Goal: Transaction & Acquisition: Book appointment/travel/reservation

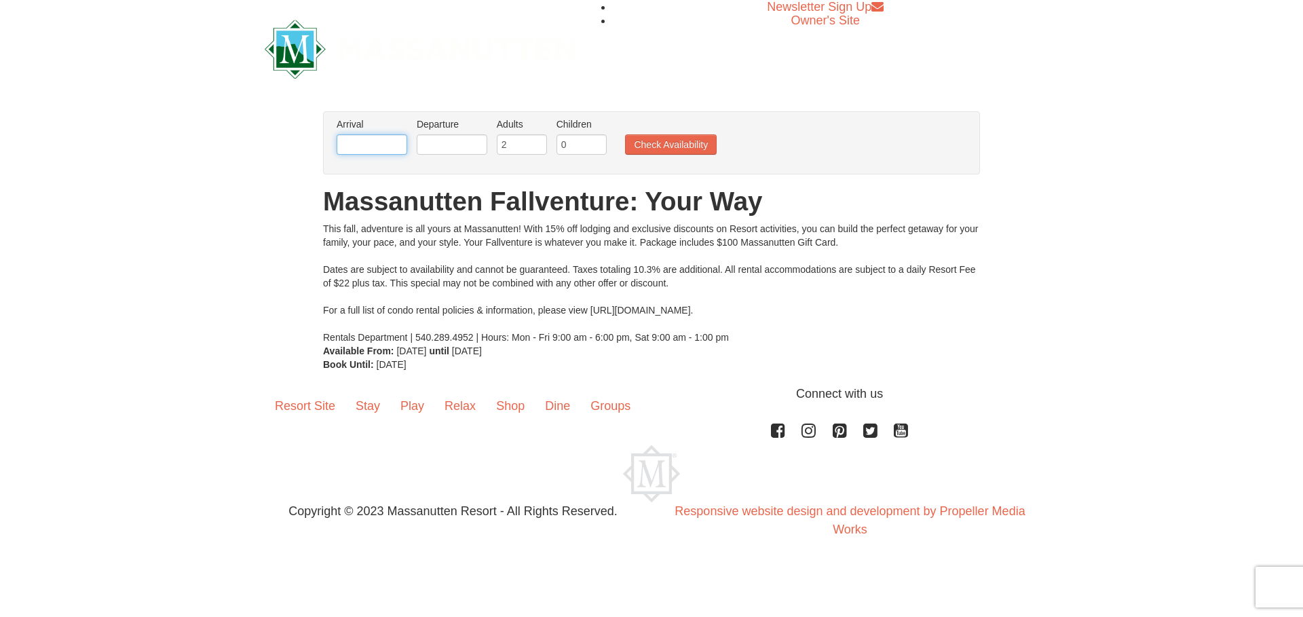
click at [396, 140] on input "text" at bounding box center [372, 144] width 71 height 20
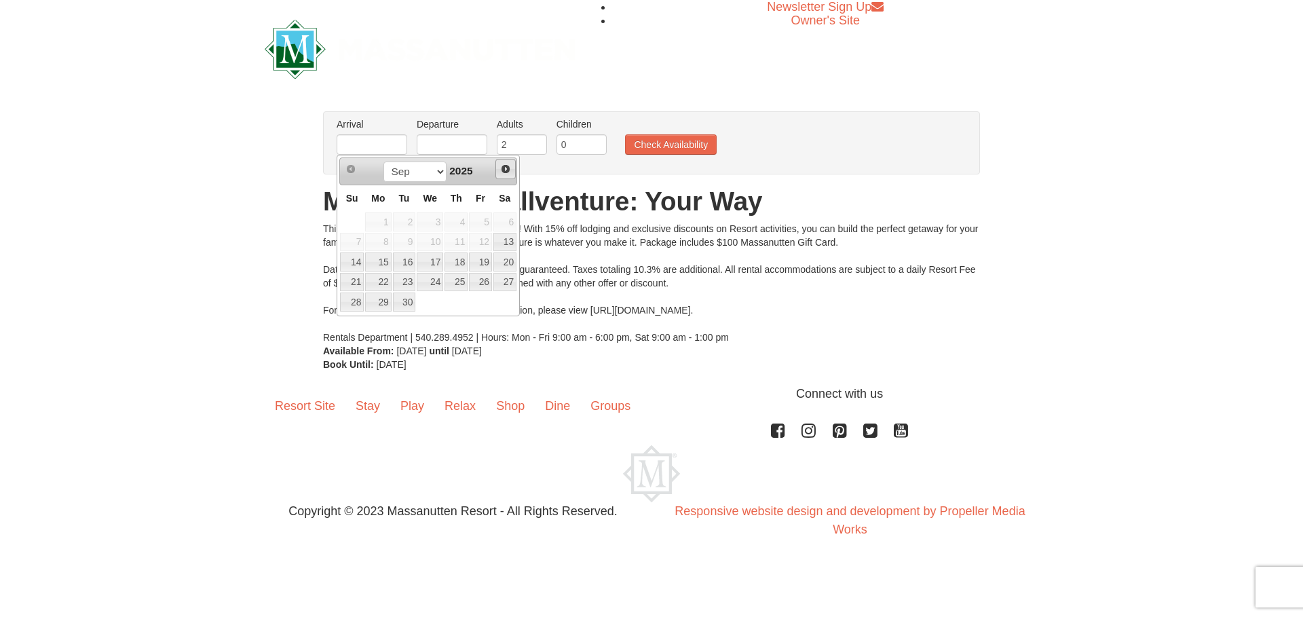
click at [507, 168] on span "Next" at bounding box center [505, 169] width 11 height 11
click at [431, 302] on link "26" at bounding box center [430, 301] width 26 height 19
type input "[DATE]"
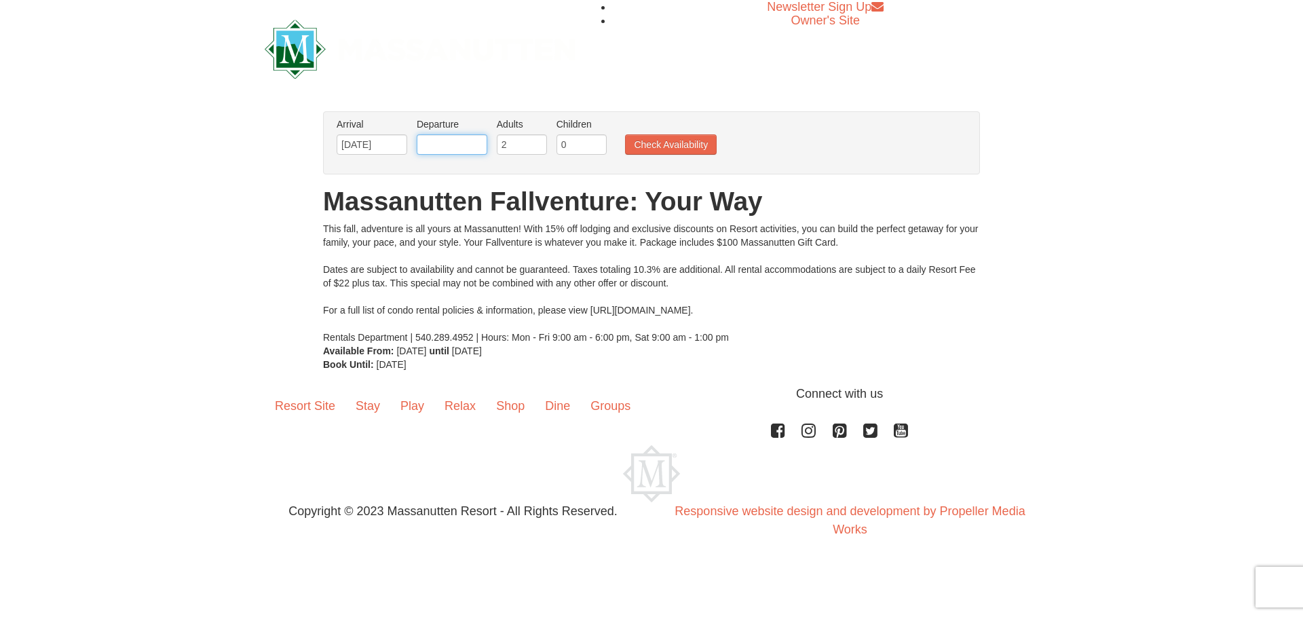
click at [454, 143] on input "text" at bounding box center [452, 144] width 71 height 20
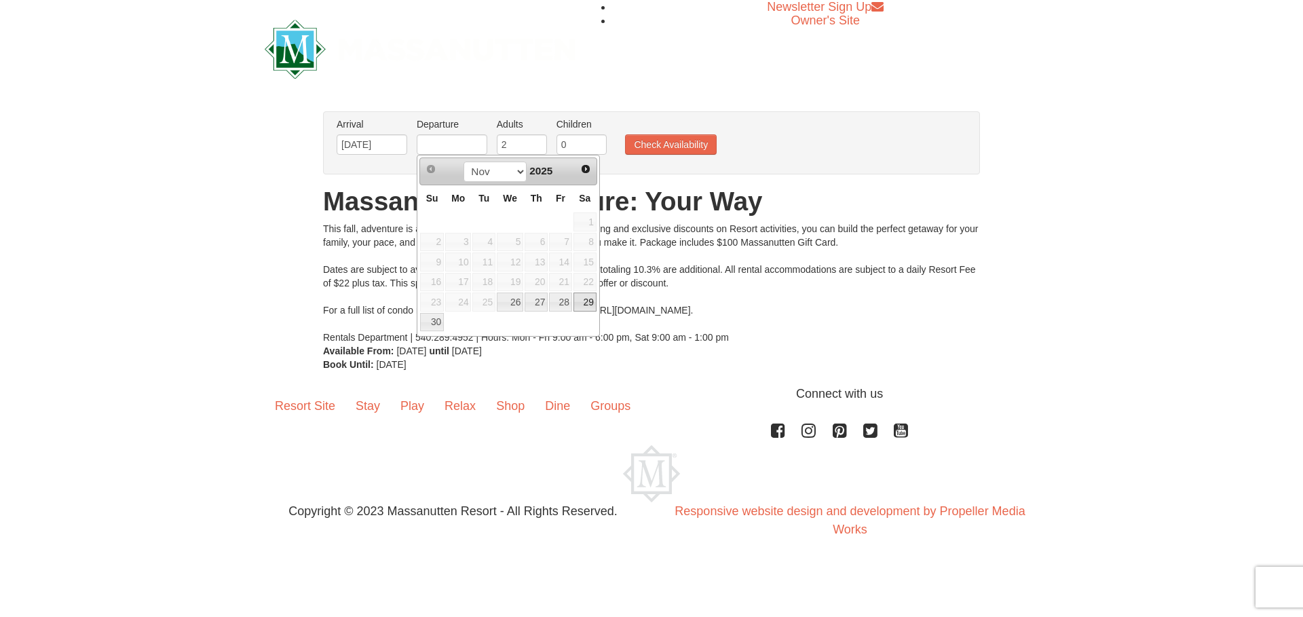
click at [586, 303] on link "29" at bounding box center [584, 301] width 23 height 19
type input "[DATE]"
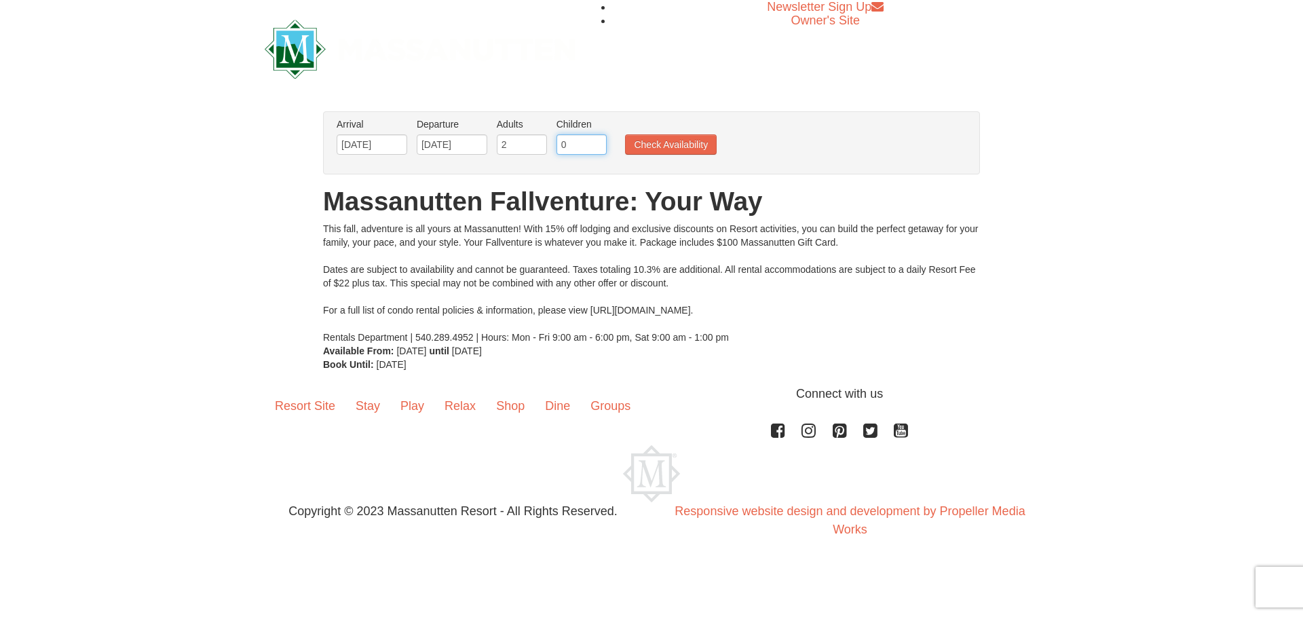
drag, startPoint x: 575, startPoint y: 142, endPoint x: 550, endPoint y: 145, distance: 25.9
click at [550, 145] on ul "Arrival Please format dates MM/DD/YYYY Please format dates MM/DD/YYYY 11/26/202…" at bounding box center [644, 139] width 622 height 44
type input "3"
click at [676, 147] on button "Check Availability" at bounding box center [671, 144] width 92 height 20
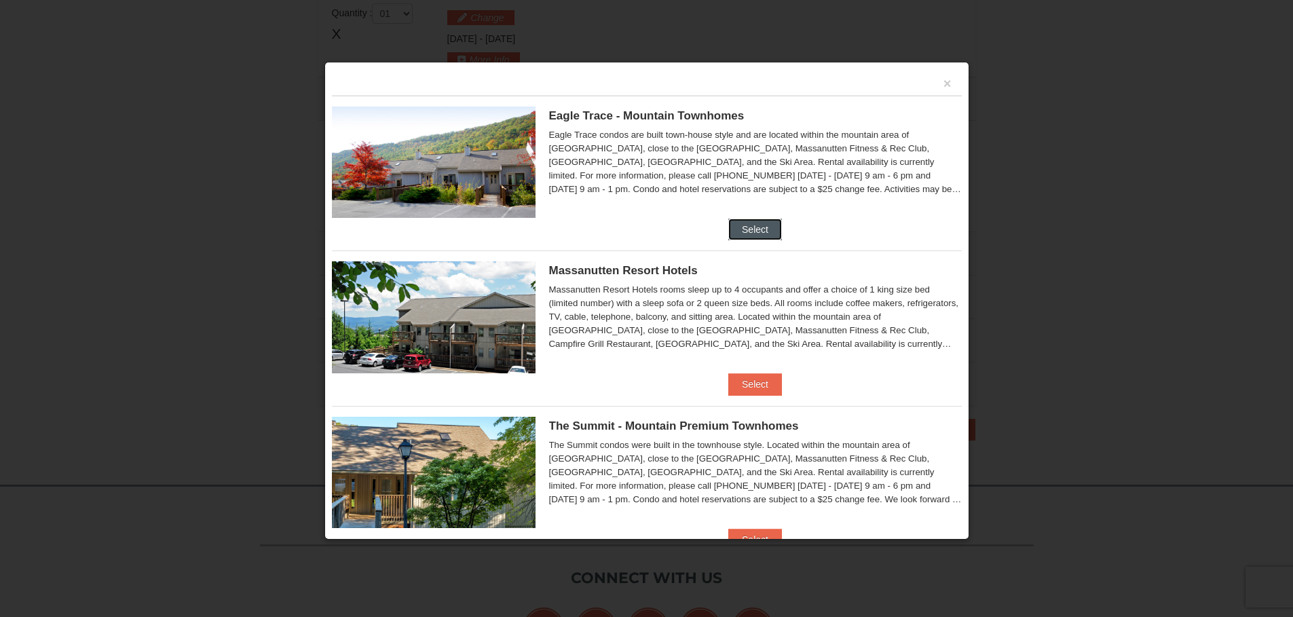
click at [736, 232] on button "Select" at bounding box center [755, 229] width 54 height 22
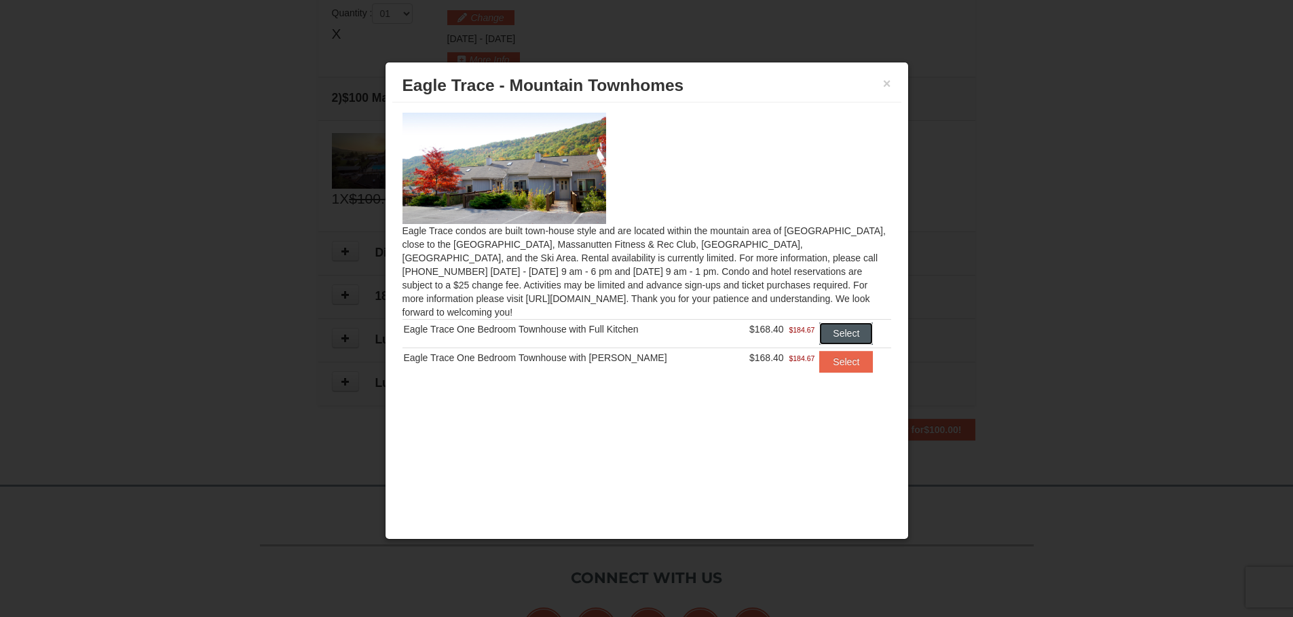
click at [859, 322] on button "Select" at bounding box center [846, 333] width 54 height 22
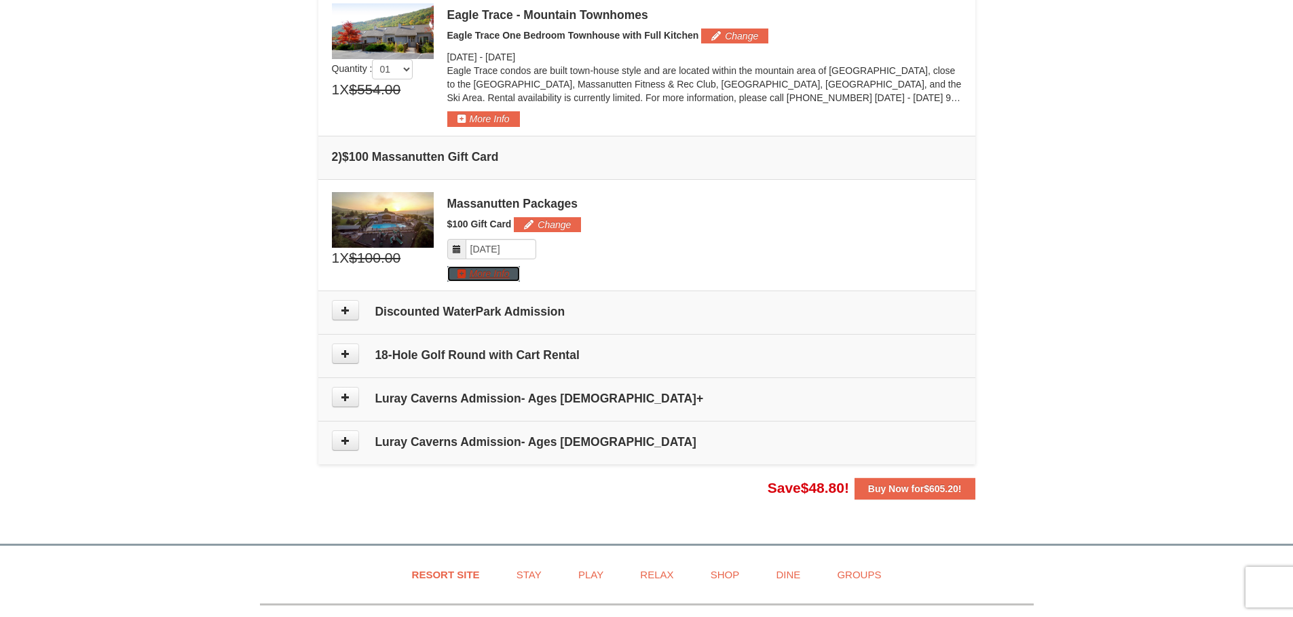
click at [455, 271] on button "More Info" at bounding box center [483, 273] width 73 height 15
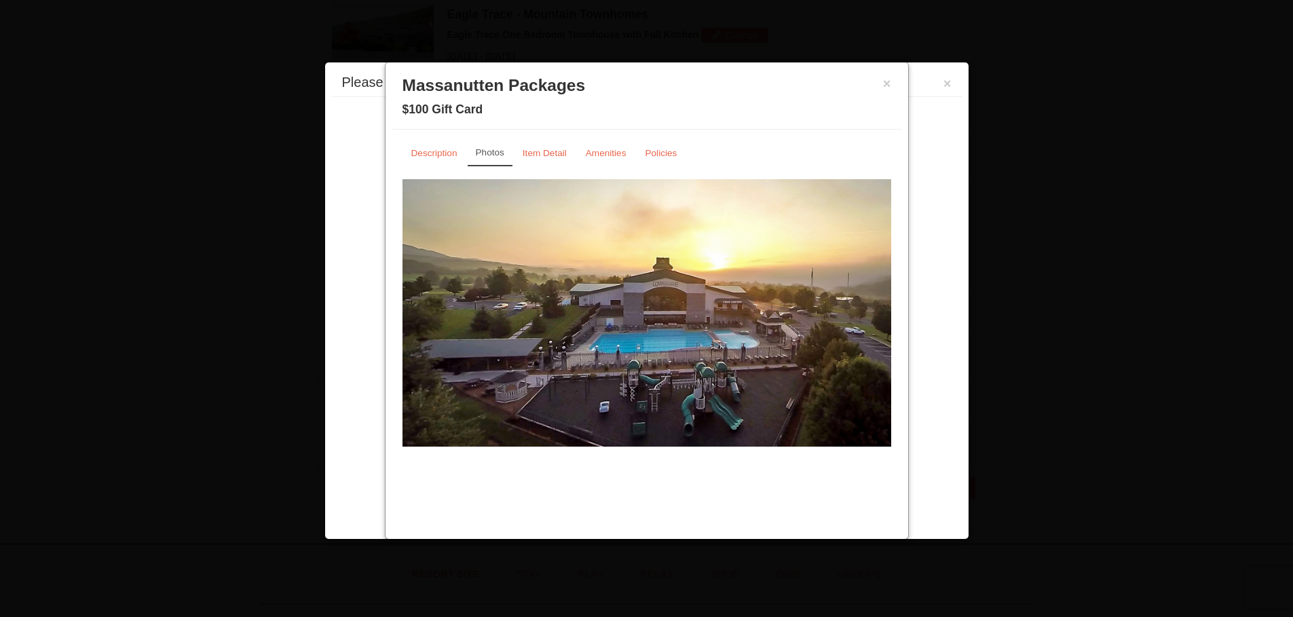
scroll to position [418, 0]
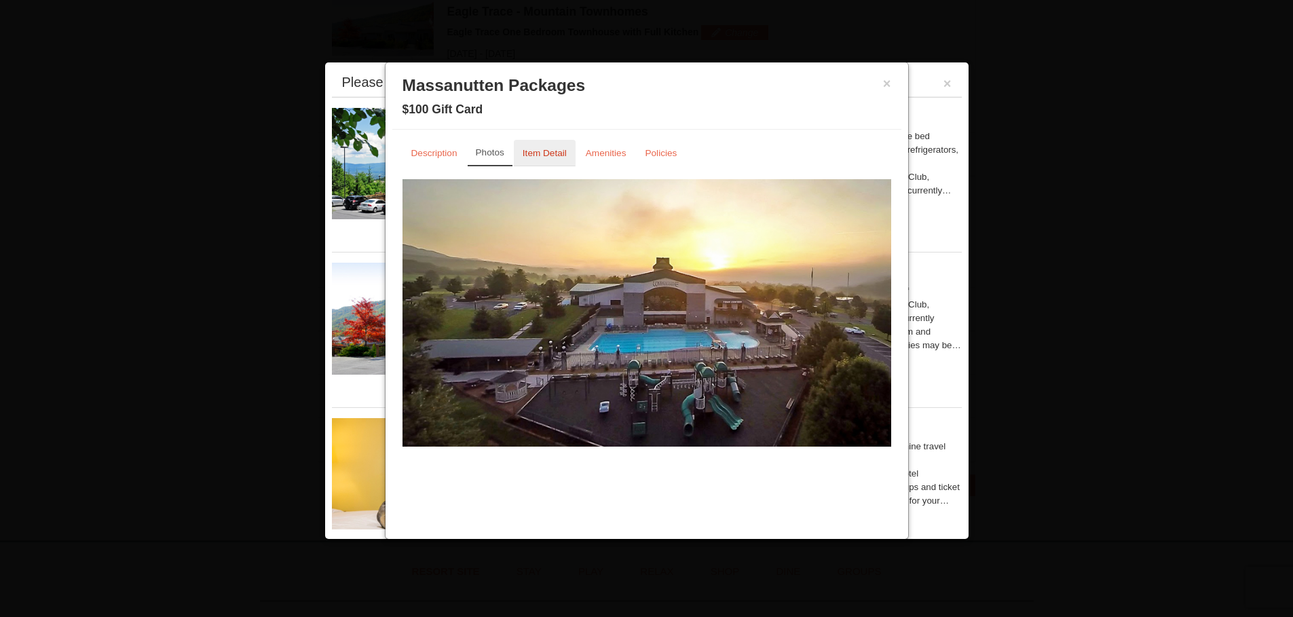
click at [552, 145] on link "Item Detail" at bounding box center [545, 153] width 62 height 26
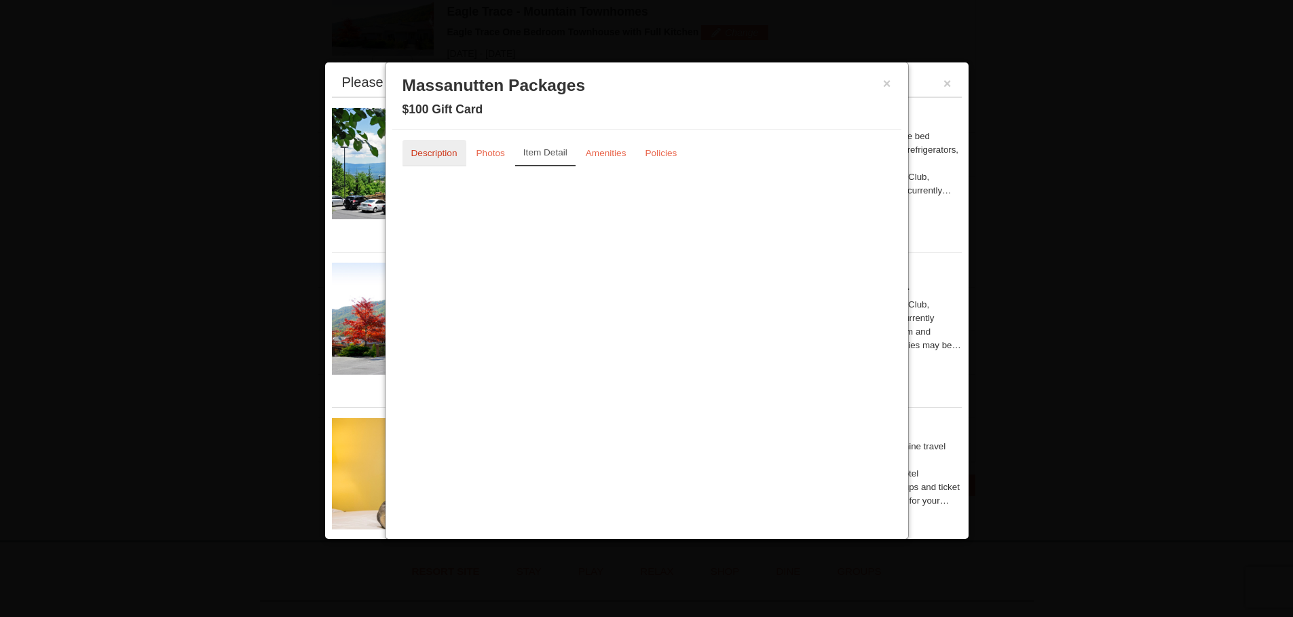
click at [415, 148] on small "Description" at bounding box center [434, 153] width 46 height 10
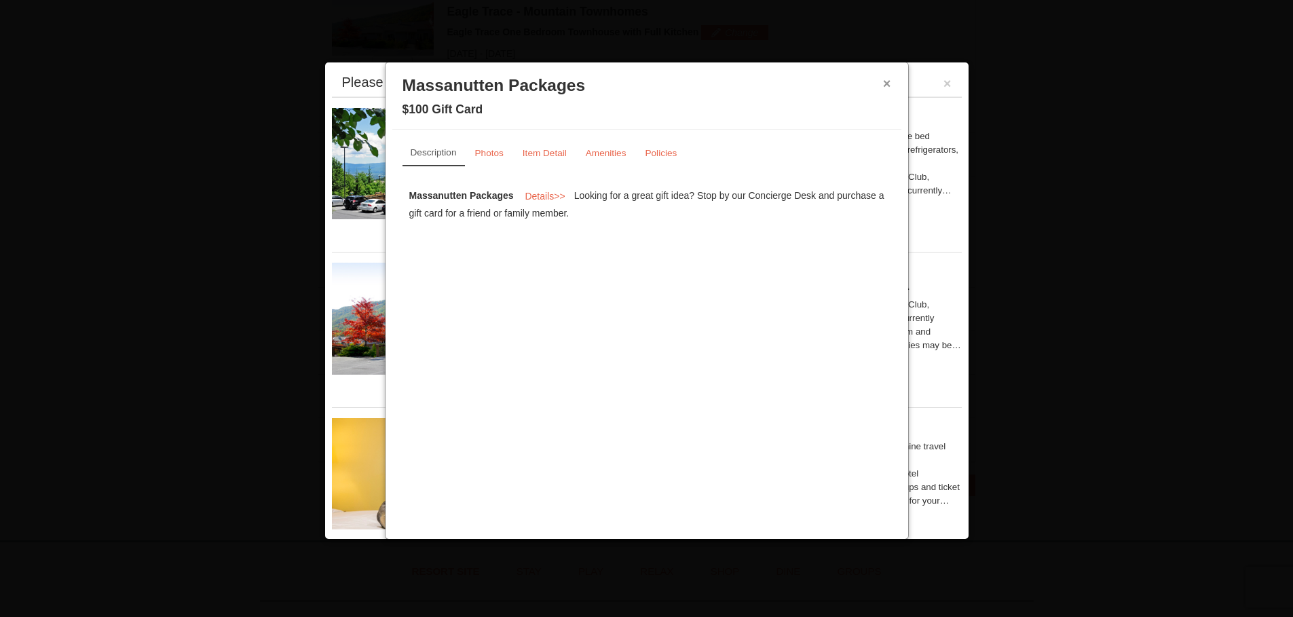
click at [883, 85] on button "×" at bounding box center [887, 84] width 8 height 14
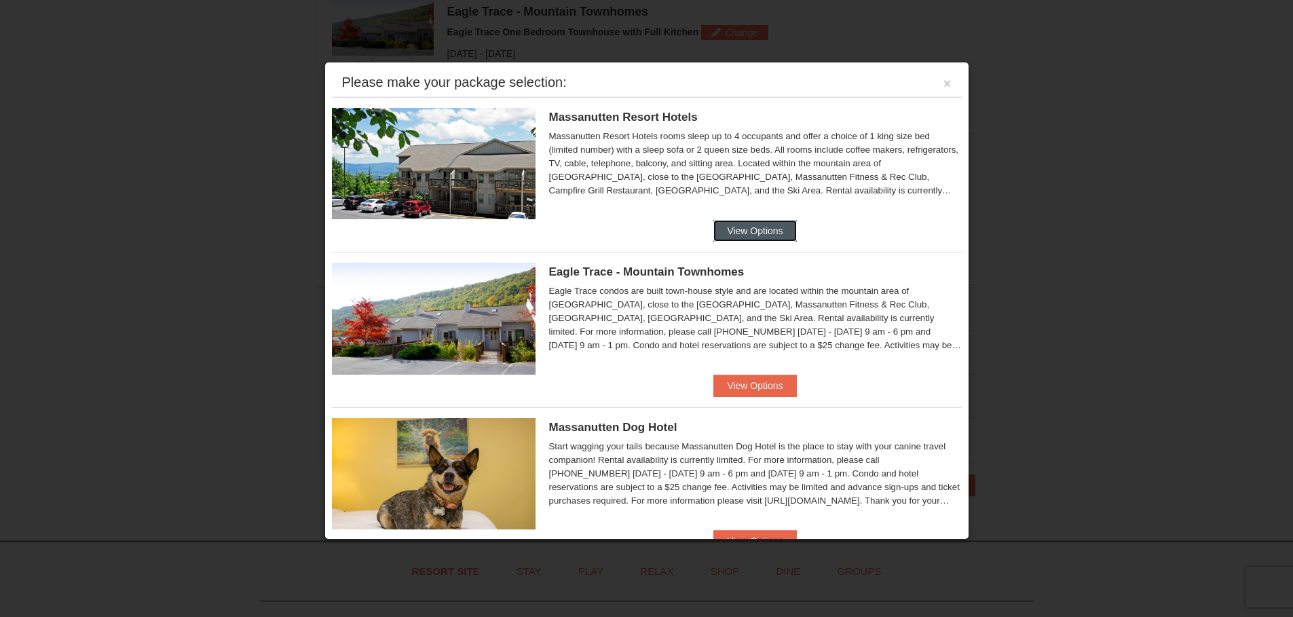
click at [736, 224] on button "View Options" at bounding box center [754, 231] width 83 height 22
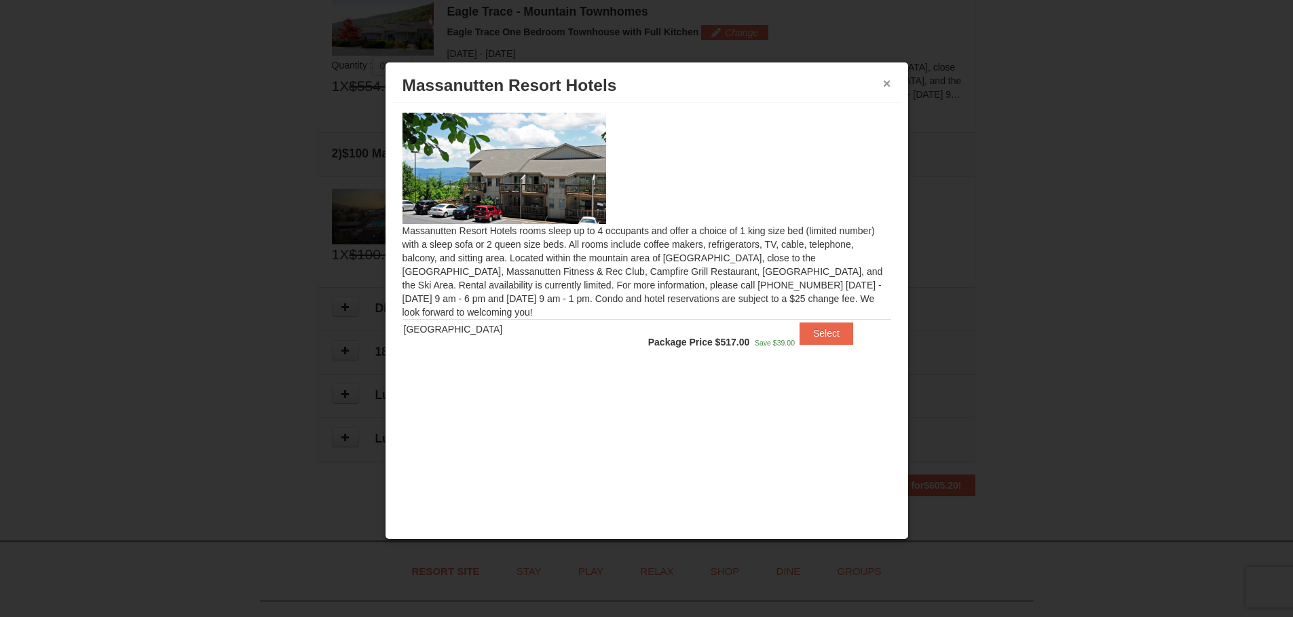
click at [884, 79] on button "×" at bounding box center [887, 84] width 8 height 14
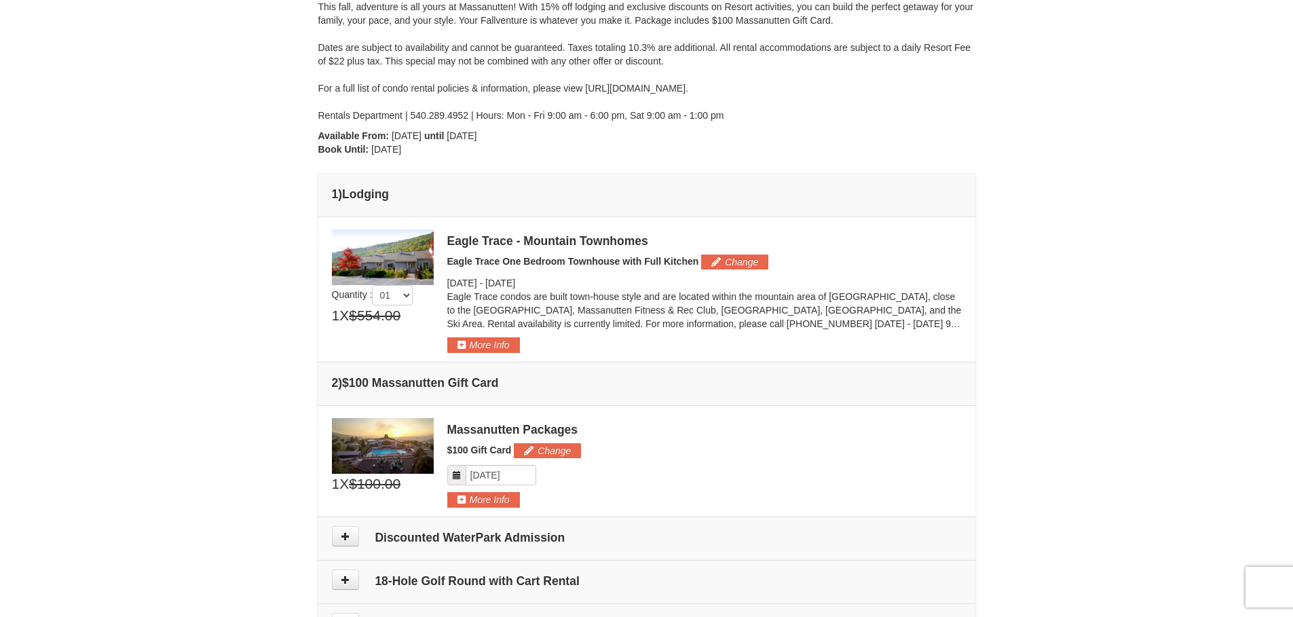
scroll to position [147, 0]
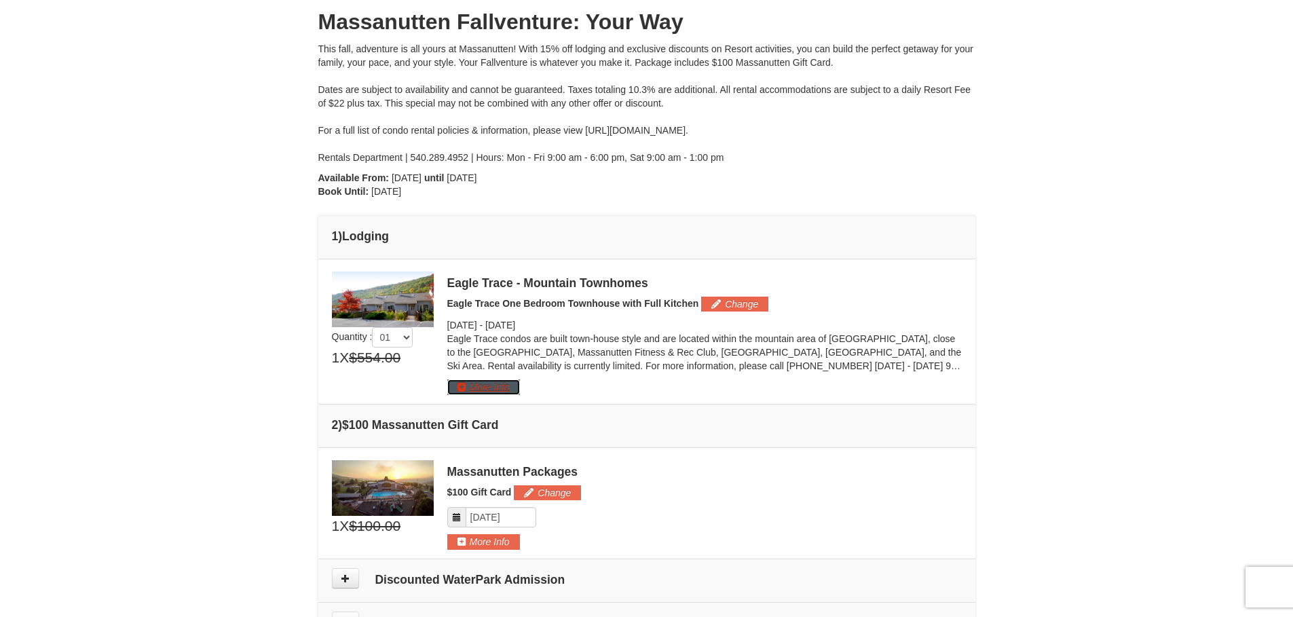
click at [475, 385] on button "More Info" at bounding box center [483, 386] width 73 height 15
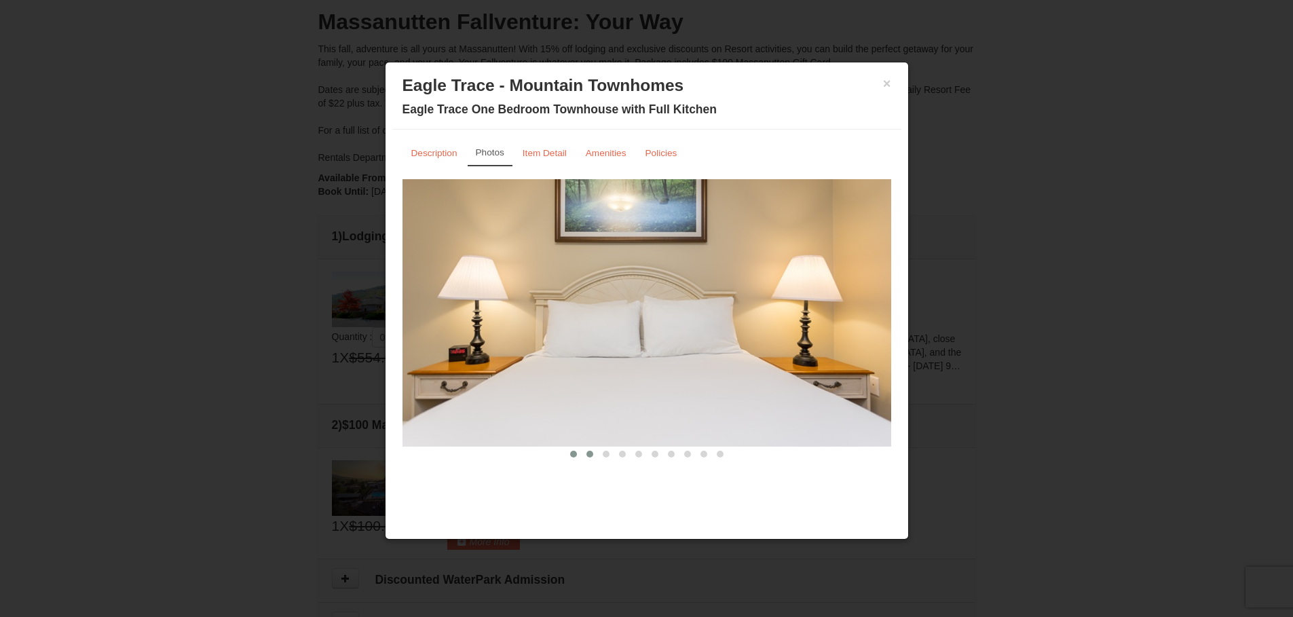
click at [588, 453] on span at bounding box center [589, 454] width 7 height 7
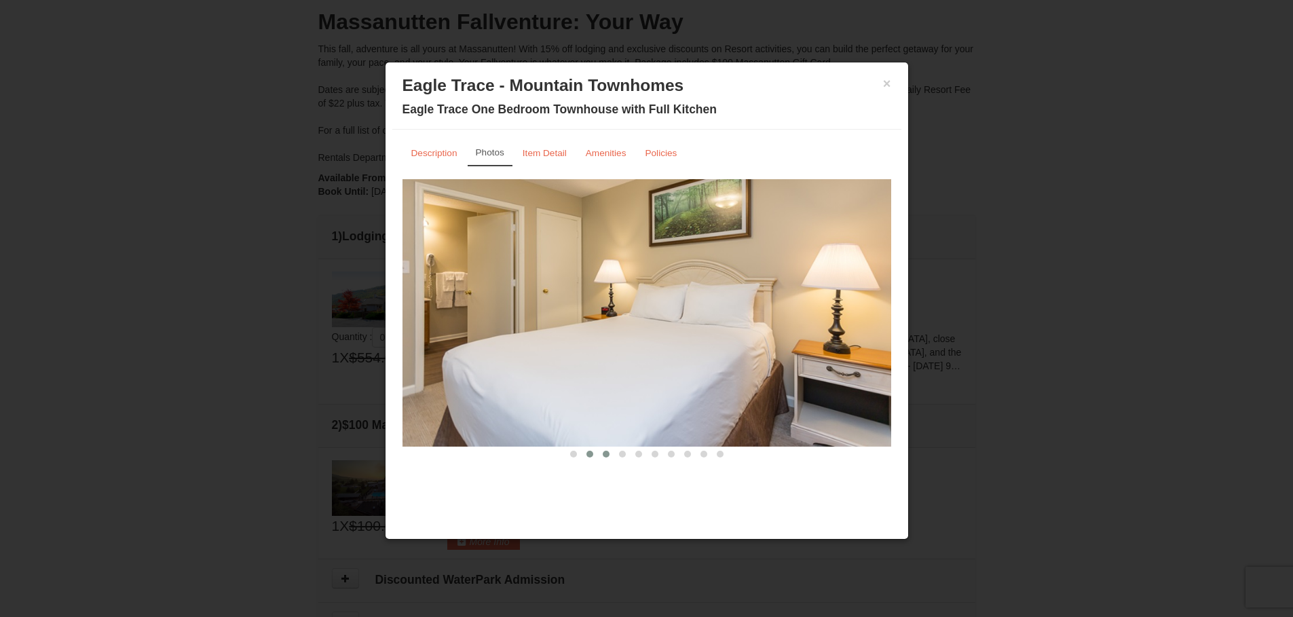
click at [601, 456] on button at bounding box center [606, 454] width 16 height 14
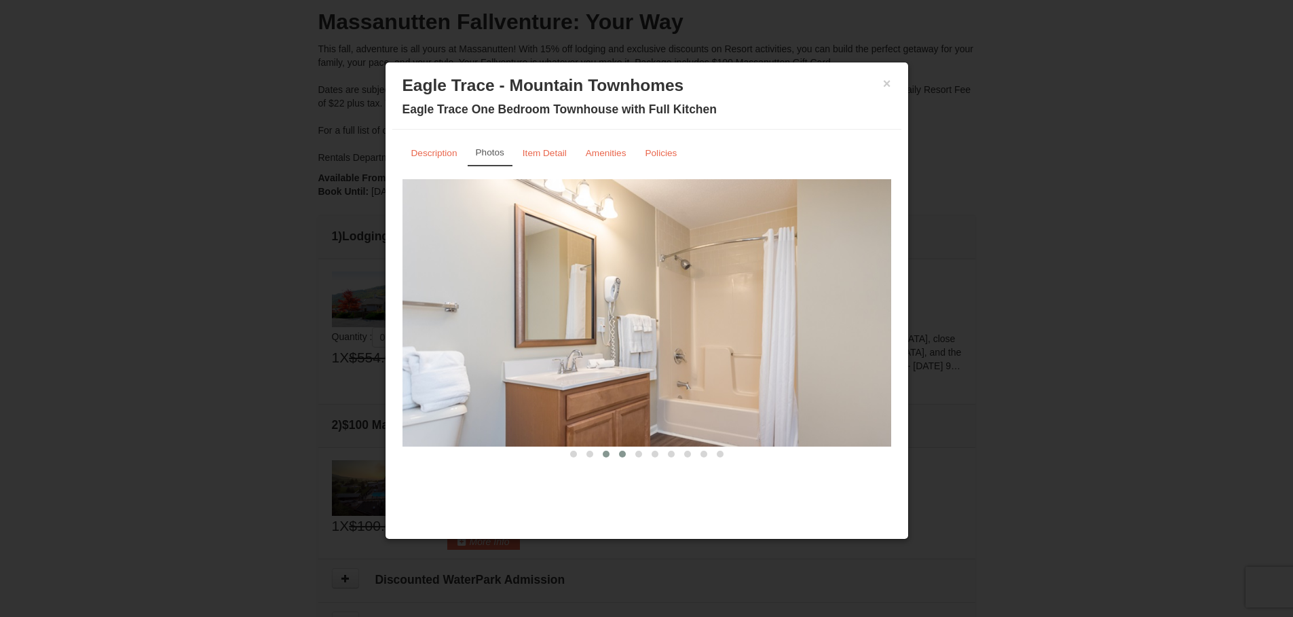
click at [620, 456] on span at bounding box center [622, 454] width 7 height 7
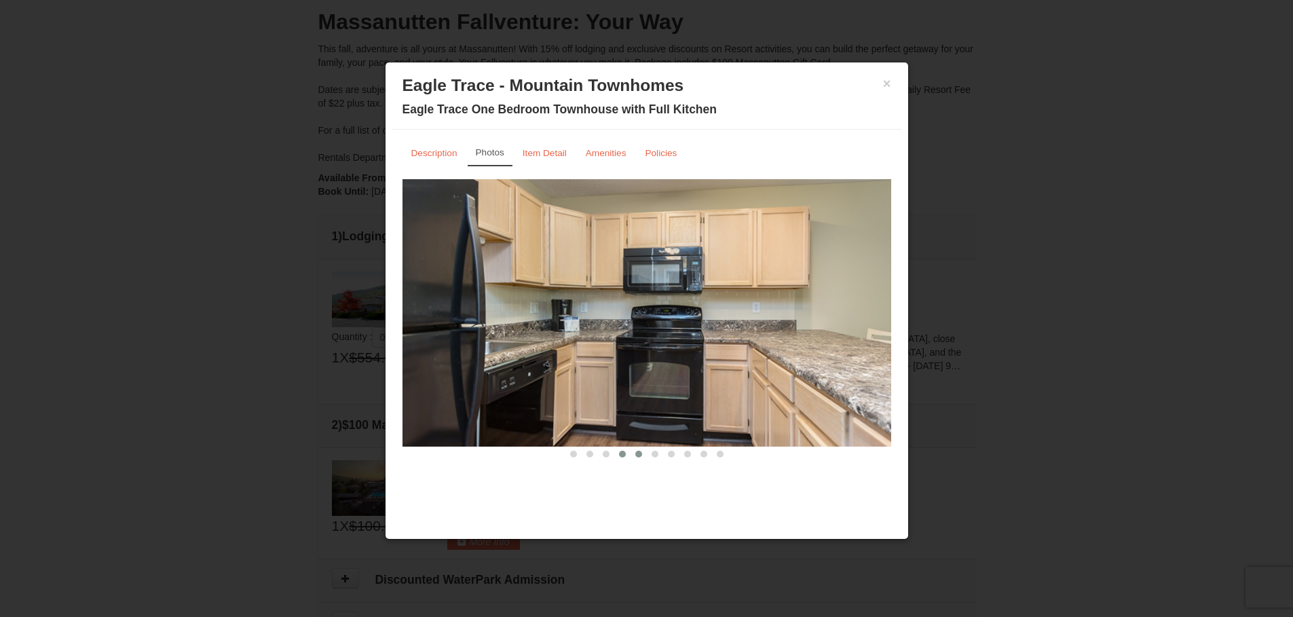
click at [638, 455] on span at bounding box center [638, 454] width 7 height 7
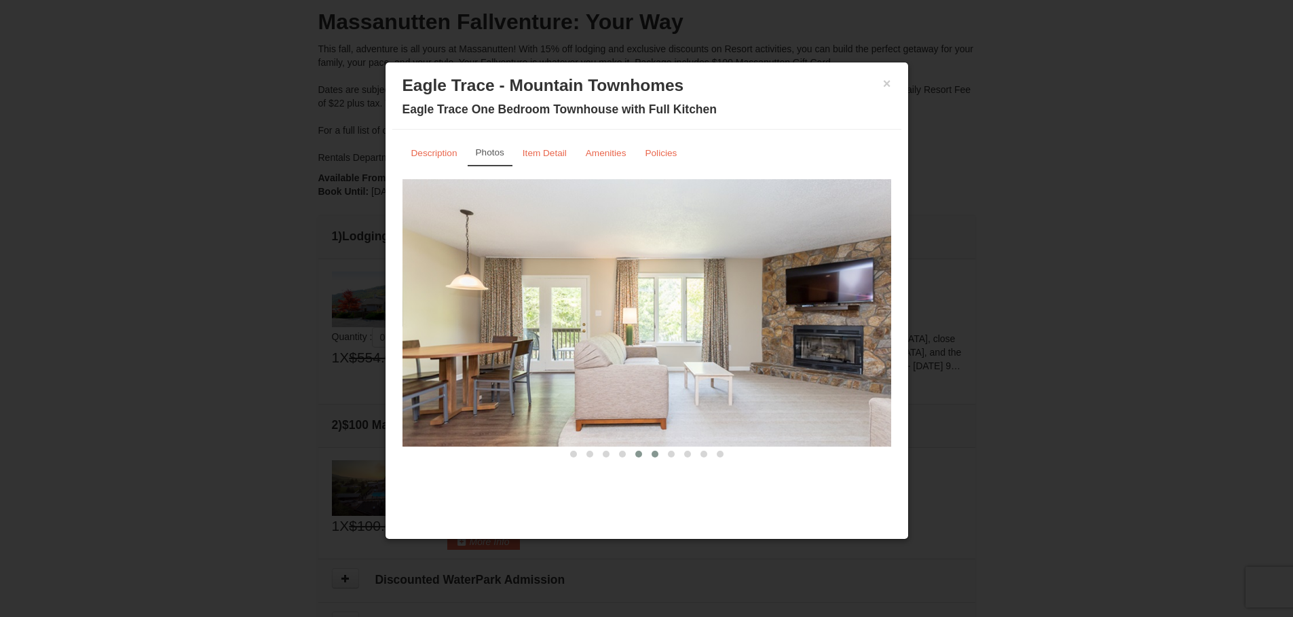
click at [651, 457] on button at bounding box center [655, 454] width 16 height 14
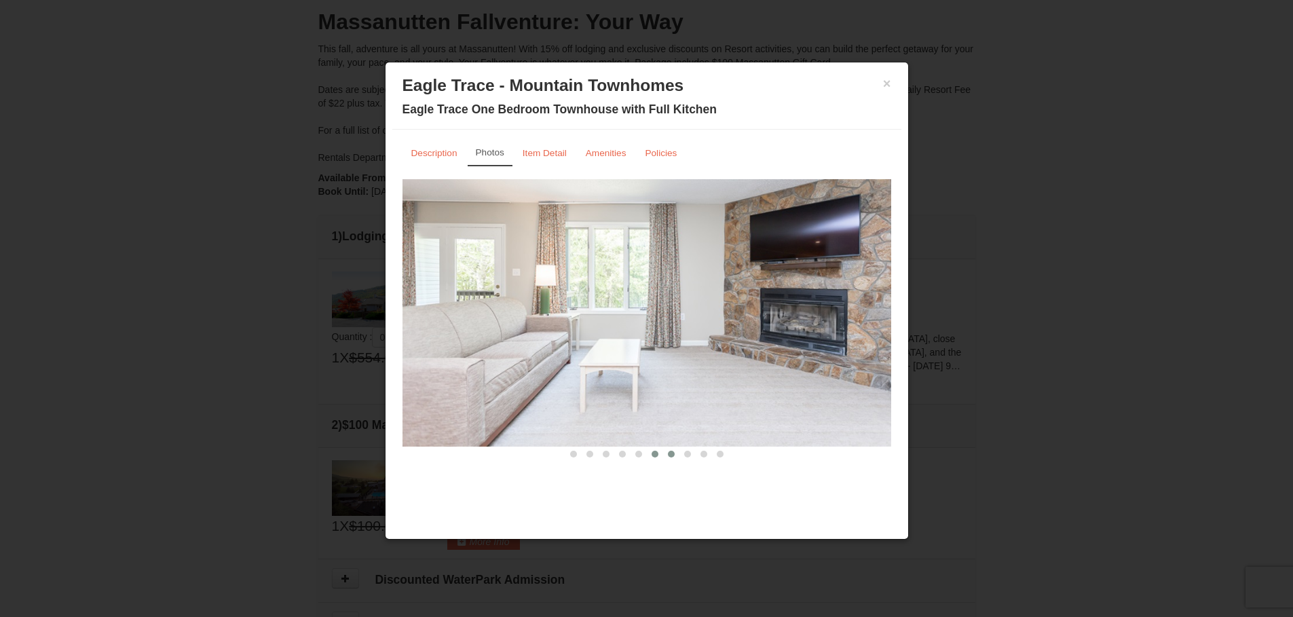
click at [670, 457] on button at bounding box center [671, 454] width 16 height 14
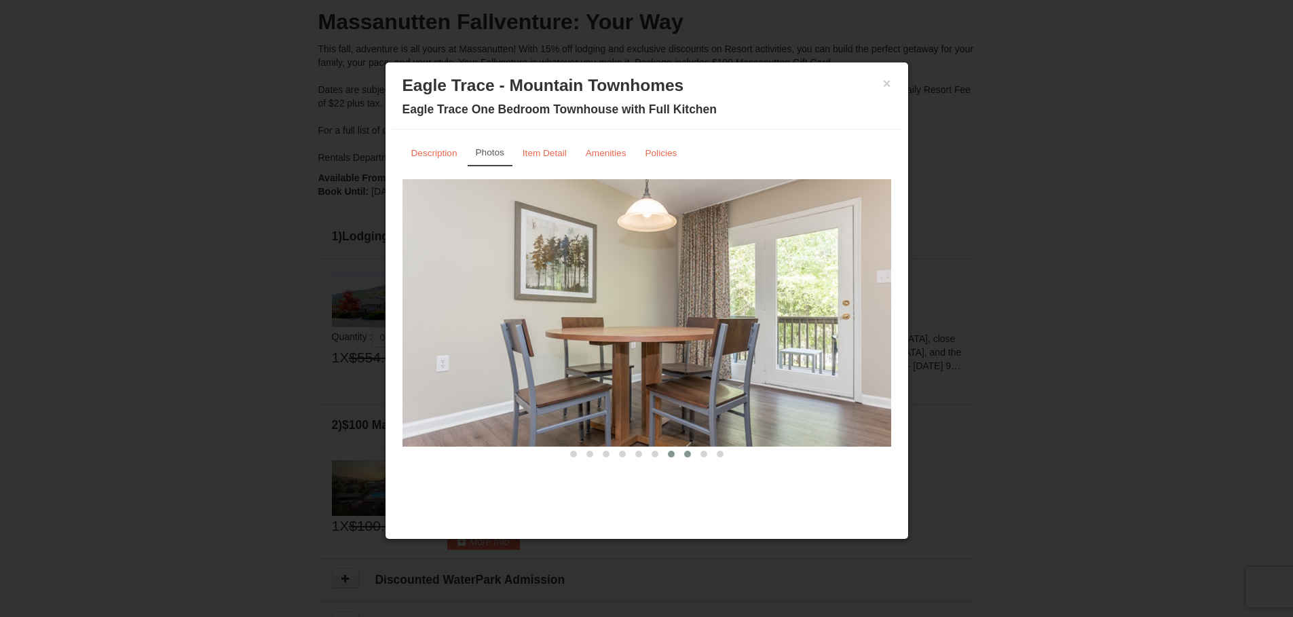
click at [685, 455] on span at bounding box center [687, 454] width 7 height 7
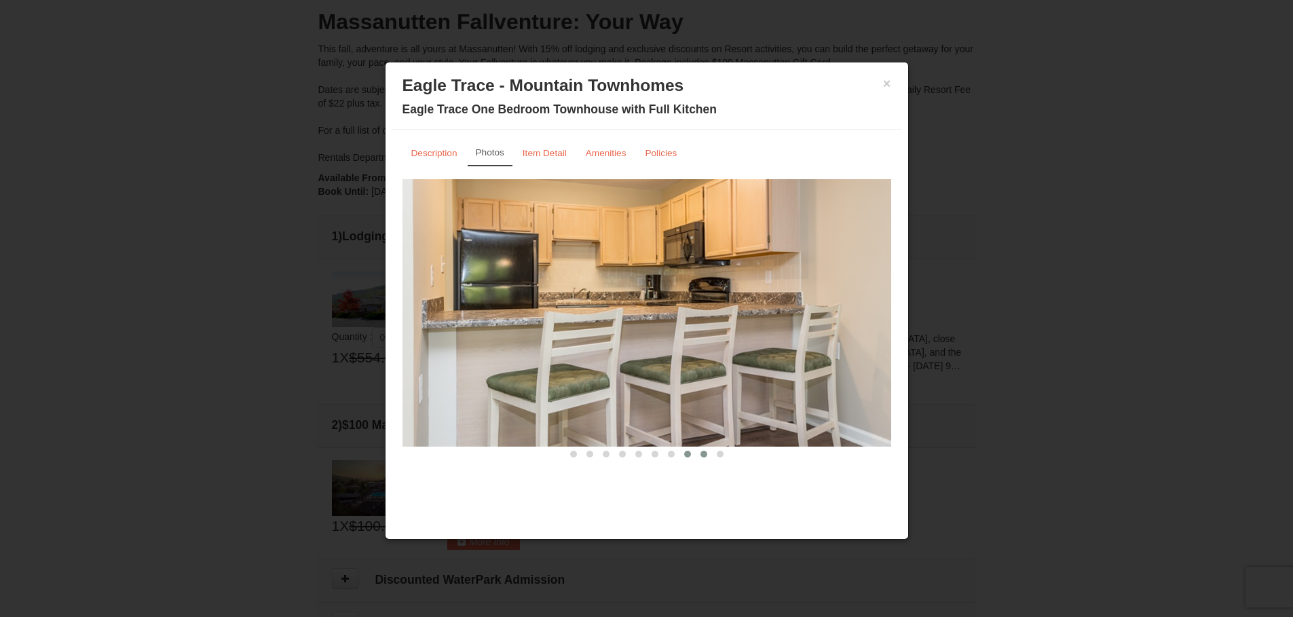
click at [703, 455] on span at bounding box center [703, 454] width 7 height 7
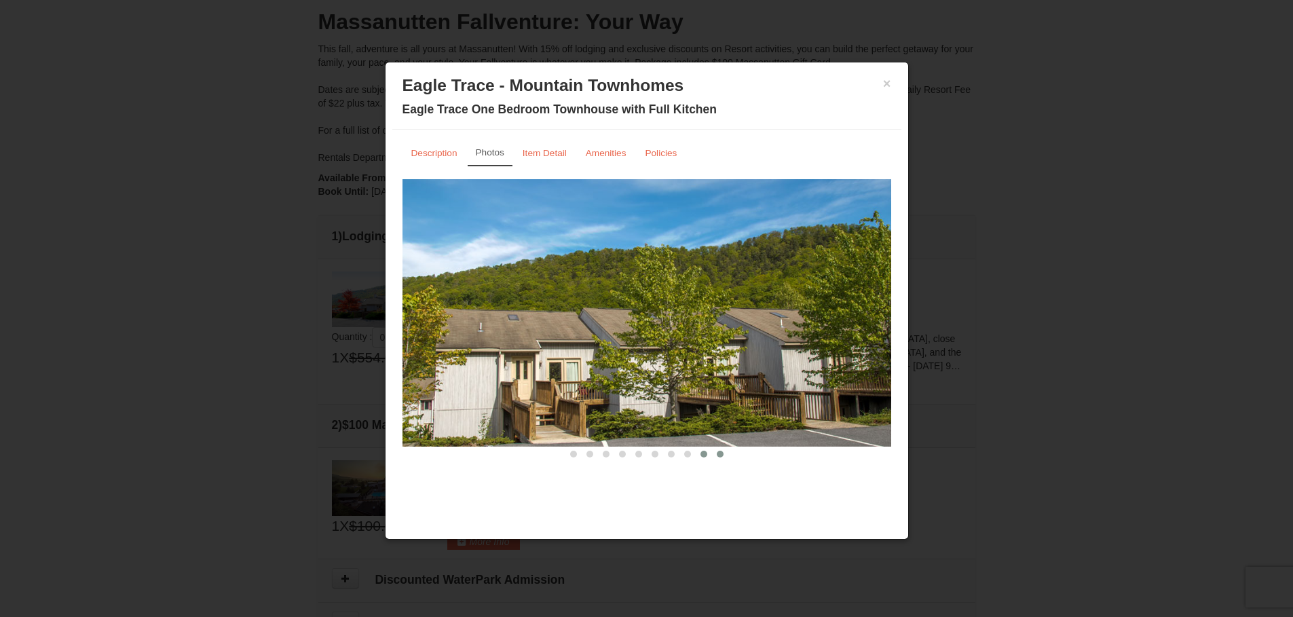
click at [717, 455] on span at bounding box center [720, 454] width 7 height 7
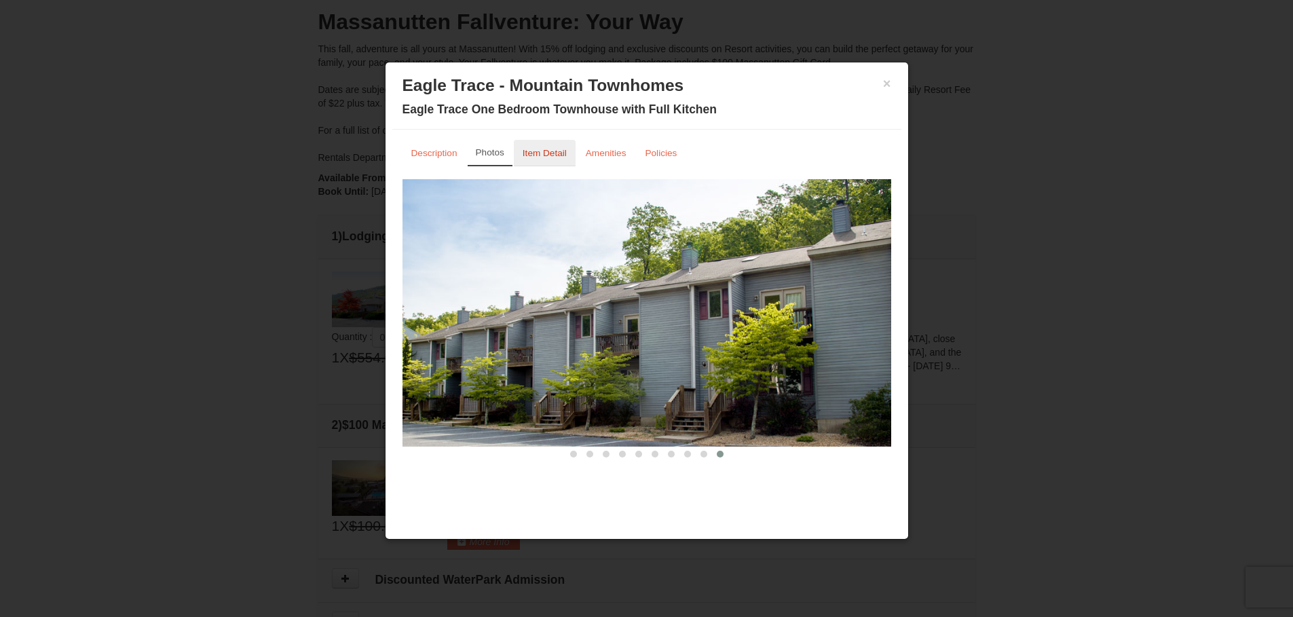
click at [554, 151] on small "Item Detail" at bounding box center [544, 153] width 44 height 10
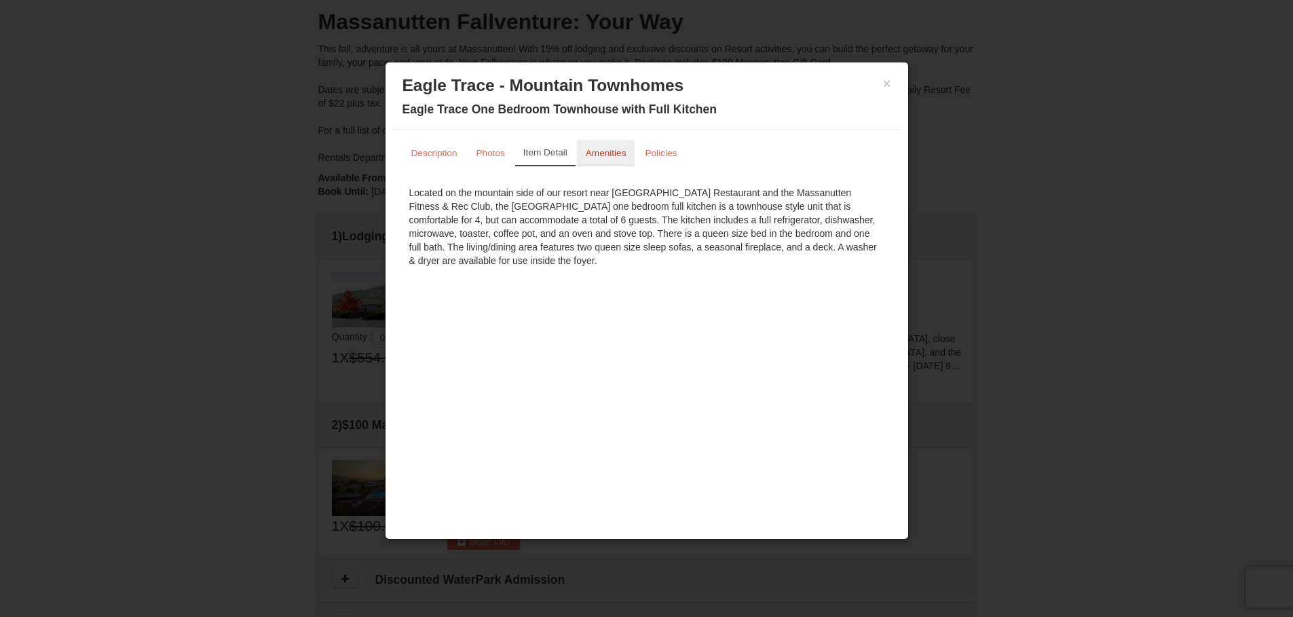
click at [595, 153] on small "Amenities" at bounding box center [606, 153] width 41 height 10
